Goal: Task Accomplishment & Management: Manage account settings

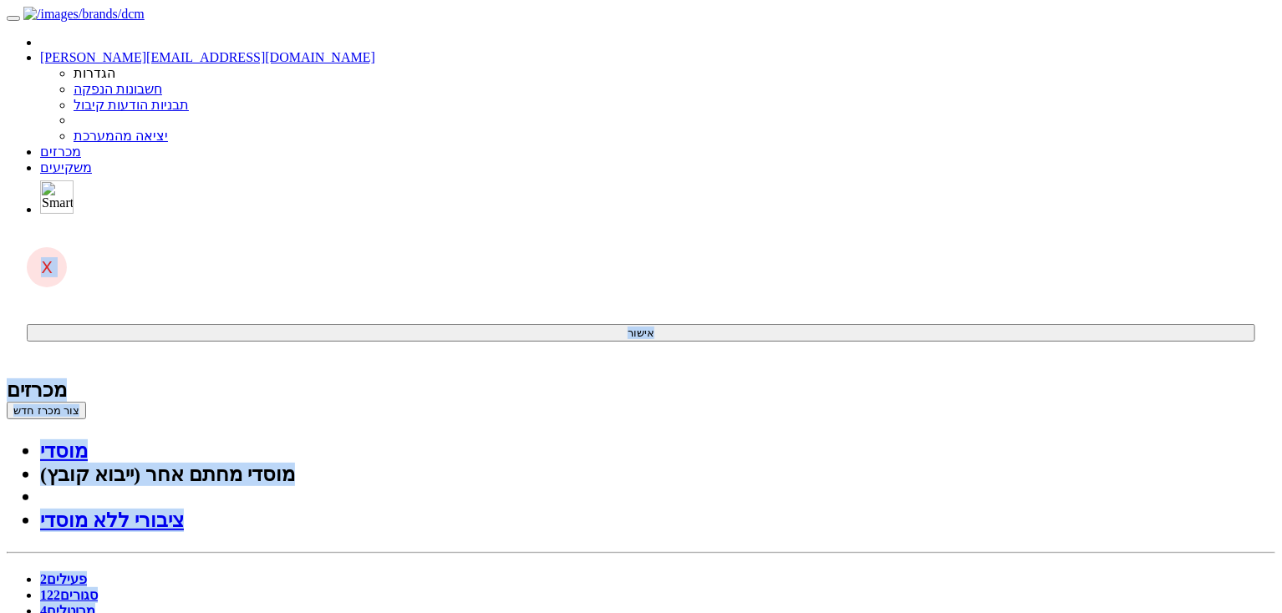
drag, startPoint x: 101, startPoint y: 354, endPoint x: 1282, endPoint y: -48, distance: 1247.0
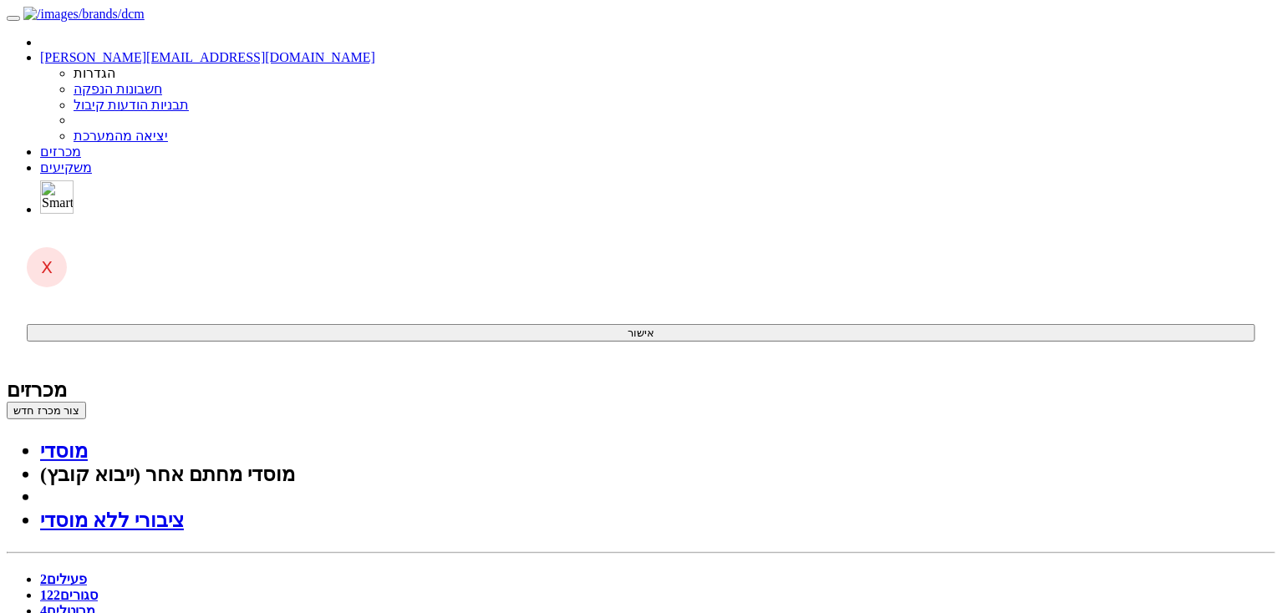
drag, startPoint x: 1196, startPoint y: 251, endPoint x: 371, endPoint y: 404, distance: 839.6
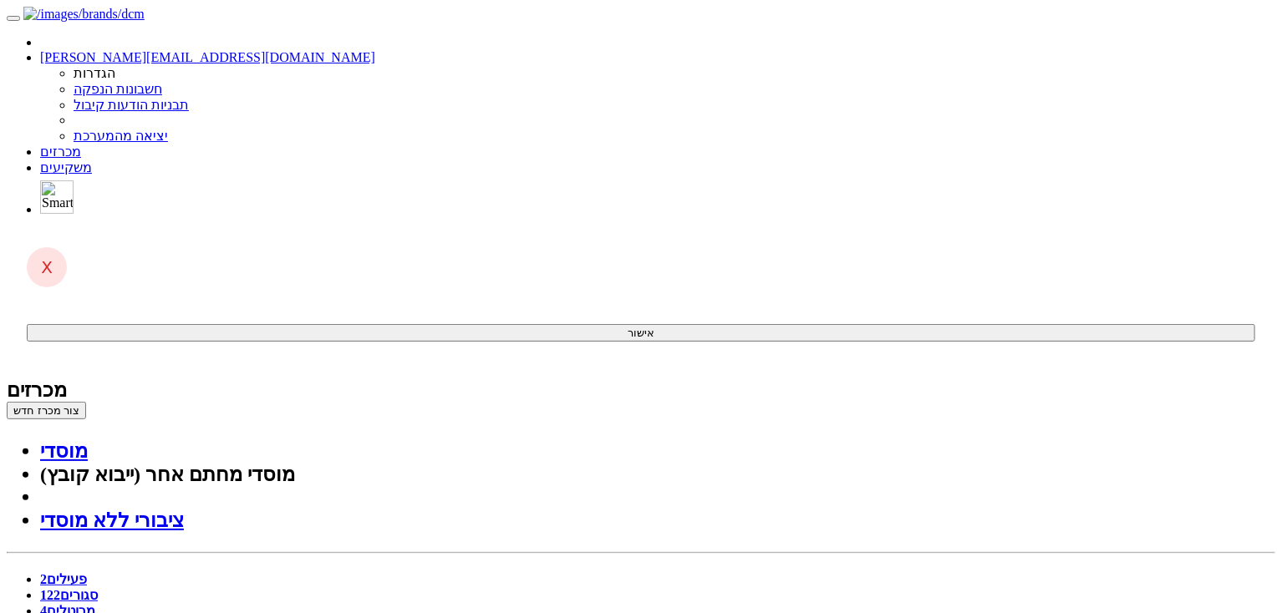
drag, startPoint x: 1033, startPoint y: 231, endPoint x: 209, endPoint y: 489, distance: 864.0
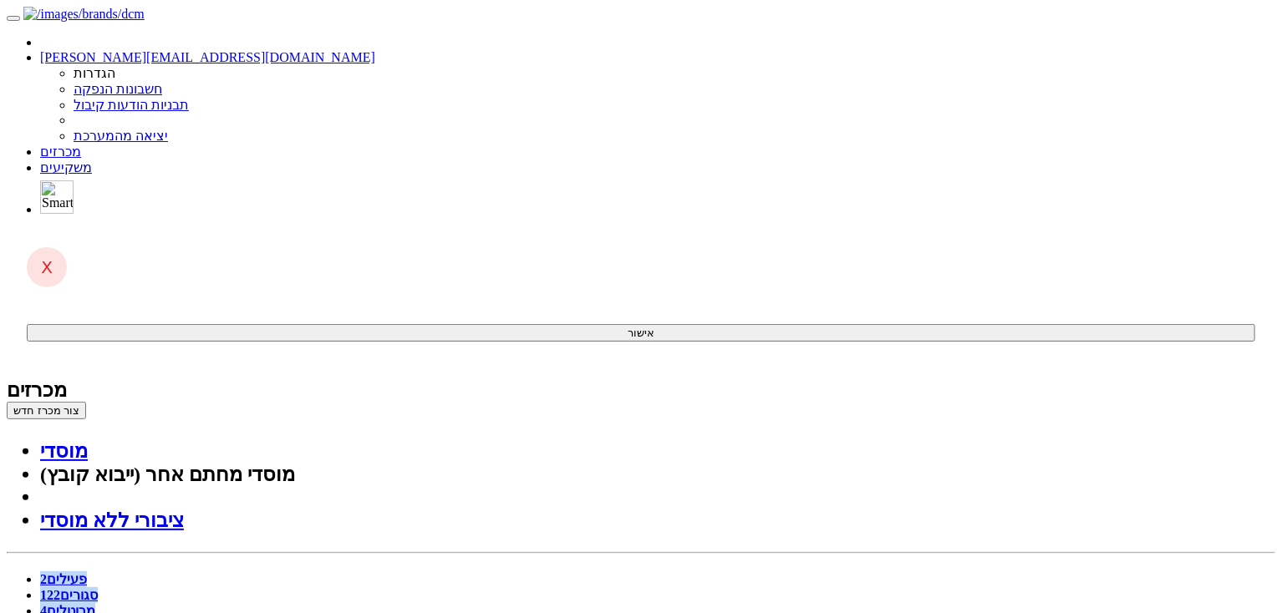
drag, startPoint x: 245, startPoint y: 397, endPoint x: 1057, endPoint y: 74, distance: 874.0
drag, startPoint x: 1183, startPoint y: 149, endPoint x: 547, endPoint y: 458, distance: 706.9
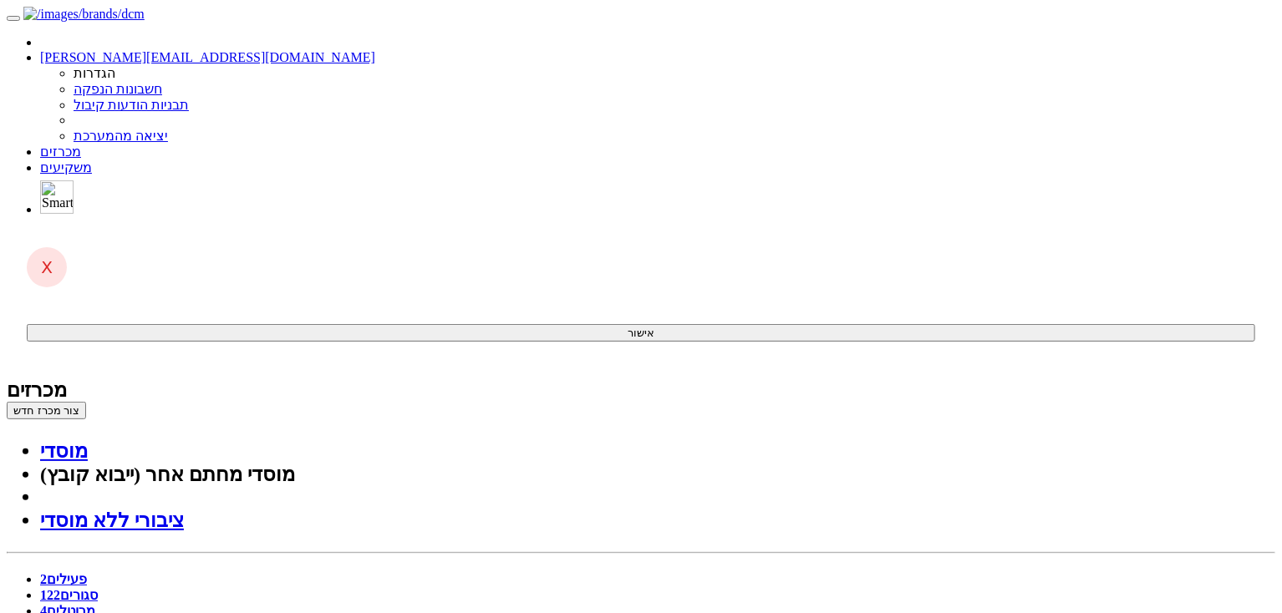
drag, startPoint x: 327, startPoint y: 394, endPoint x: 266, endPoint y: 378, distance: 64.0
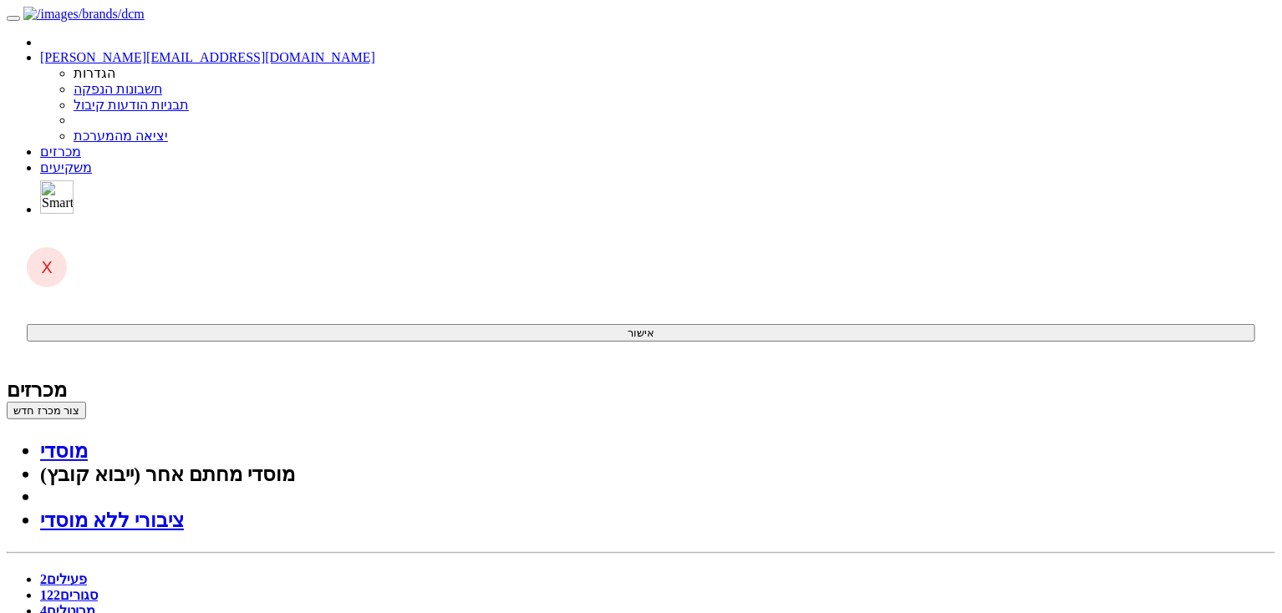
drag, startPoint x: 160, startPoint y: 386, endPoint x: 1071, endPoint y: 216, distance: 926.4
drag, startPoint x: 1186, startPoint y: 155, endPoint x: 1146, endPoint y: 451, distance: 299.3
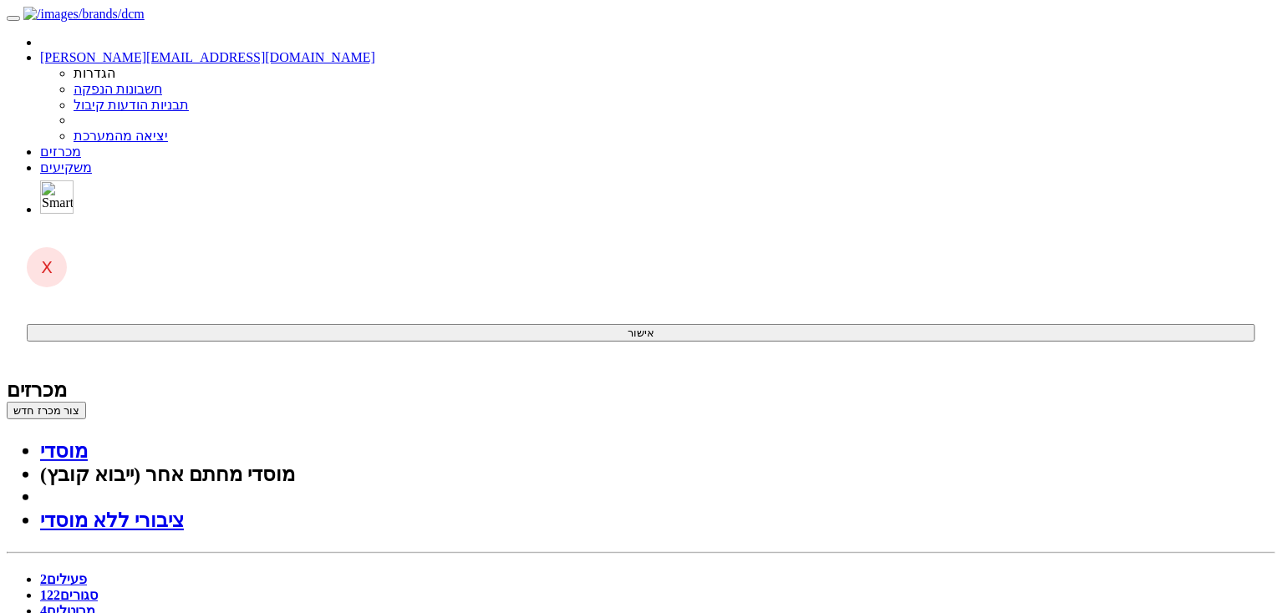
drag, startPoint x: 122, startPoint y: 68, endPoint x: 1149, endPoint y: 475, distance: 1104.4
drag, startPoint x: 1181, startPoint y: 160, endPoint x: 388, endPoint y: 474, distance: 853.5
